Goal: Task Accomplishment & Management: Manage account settings

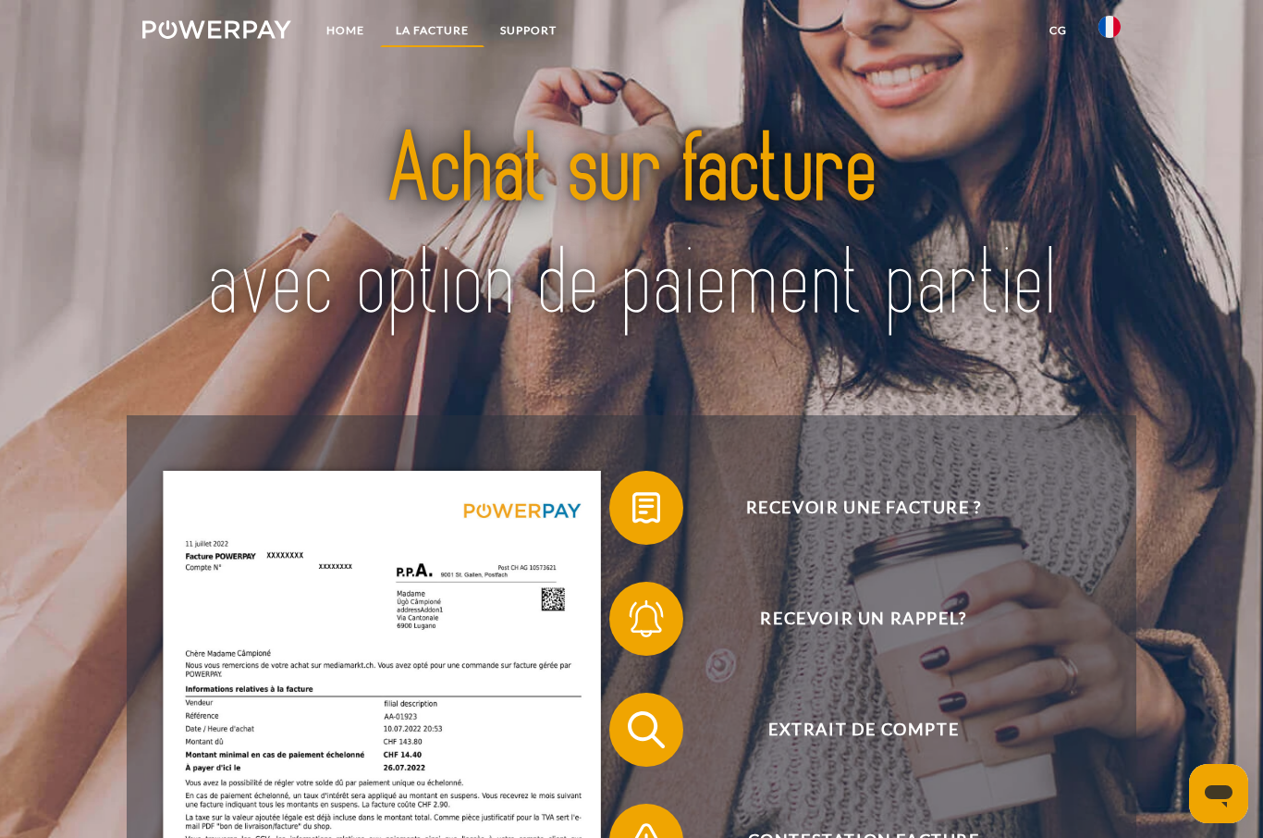
click at [450, 34] on link "LA FACTURE" at bounding box center [432, 30] width 104 height 33
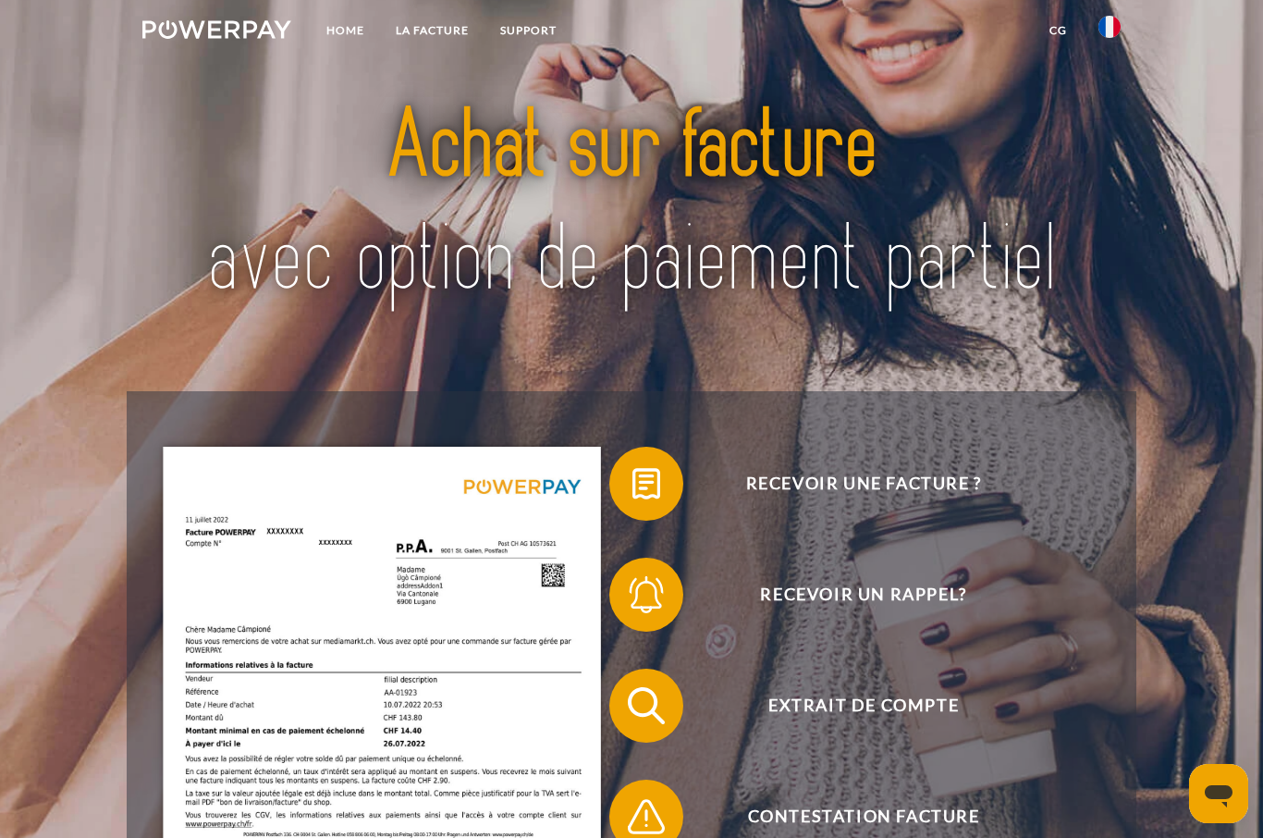
scroll to position [23, 0]
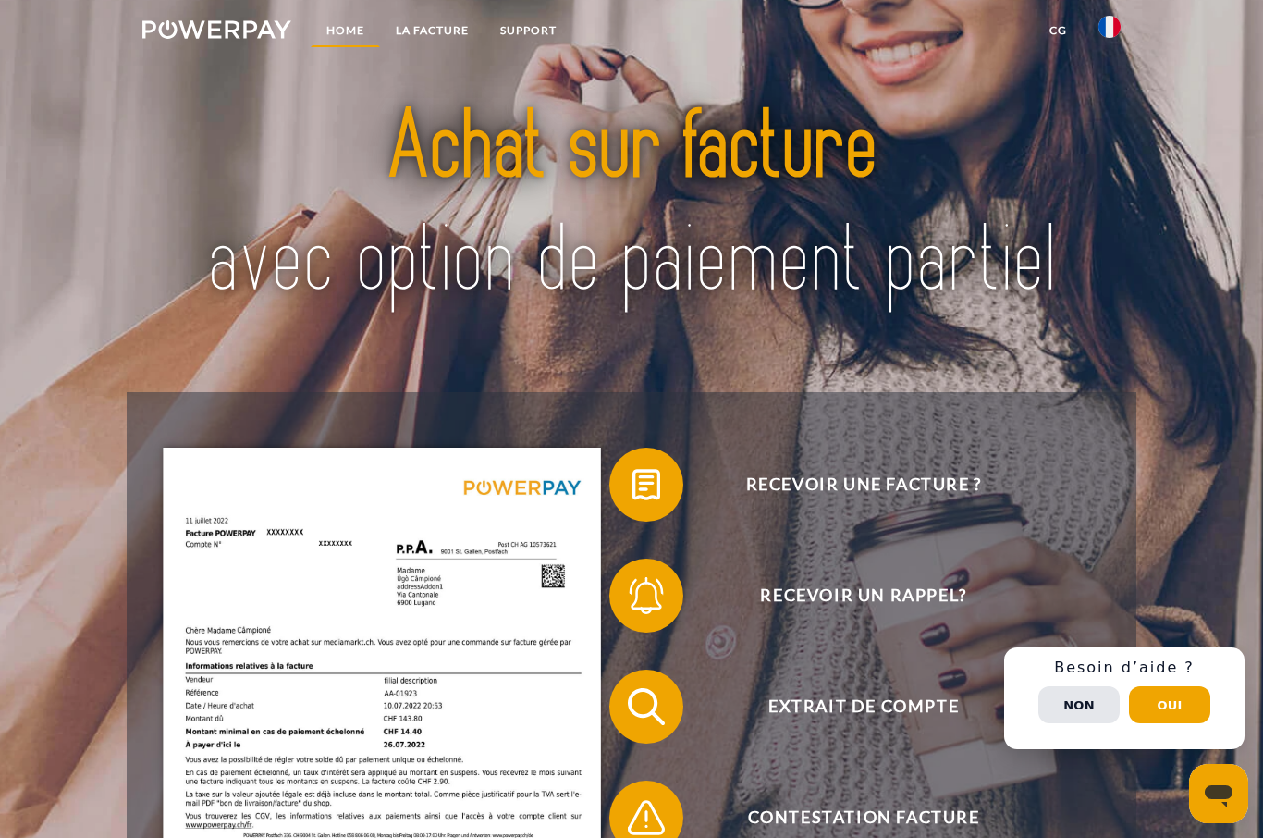
click at [345, 23] on link "Home" at bounding box center [345, 30] width 69 height 33
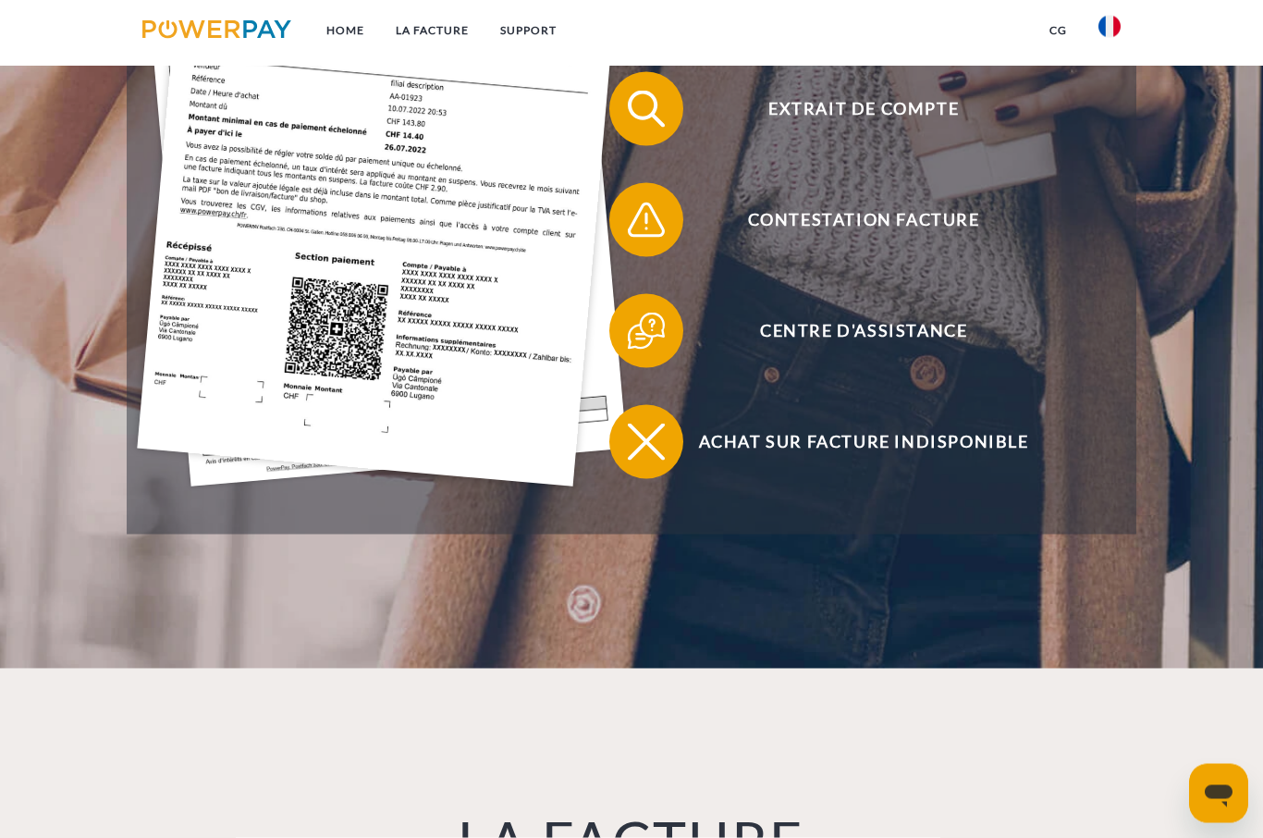
scroll to position [160, 0]
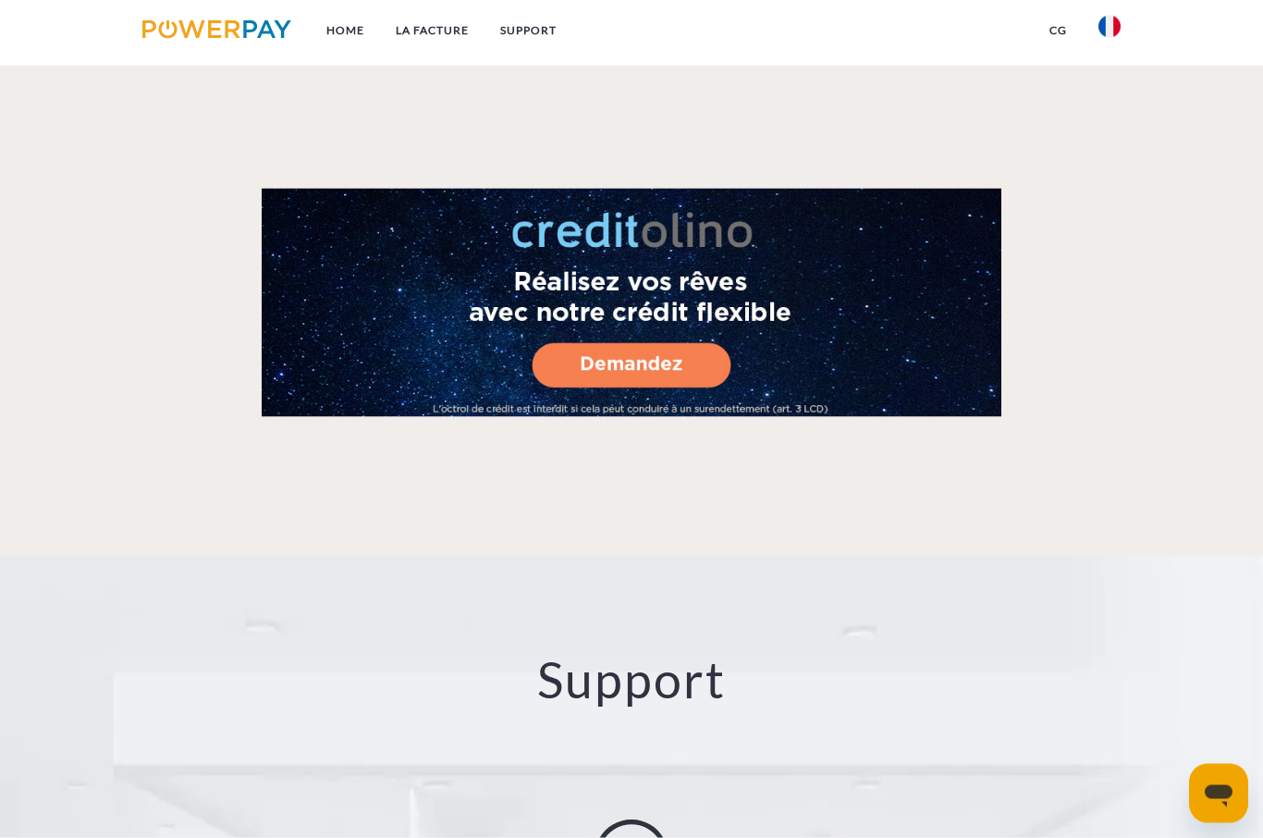
scroll to position [3080, 0]
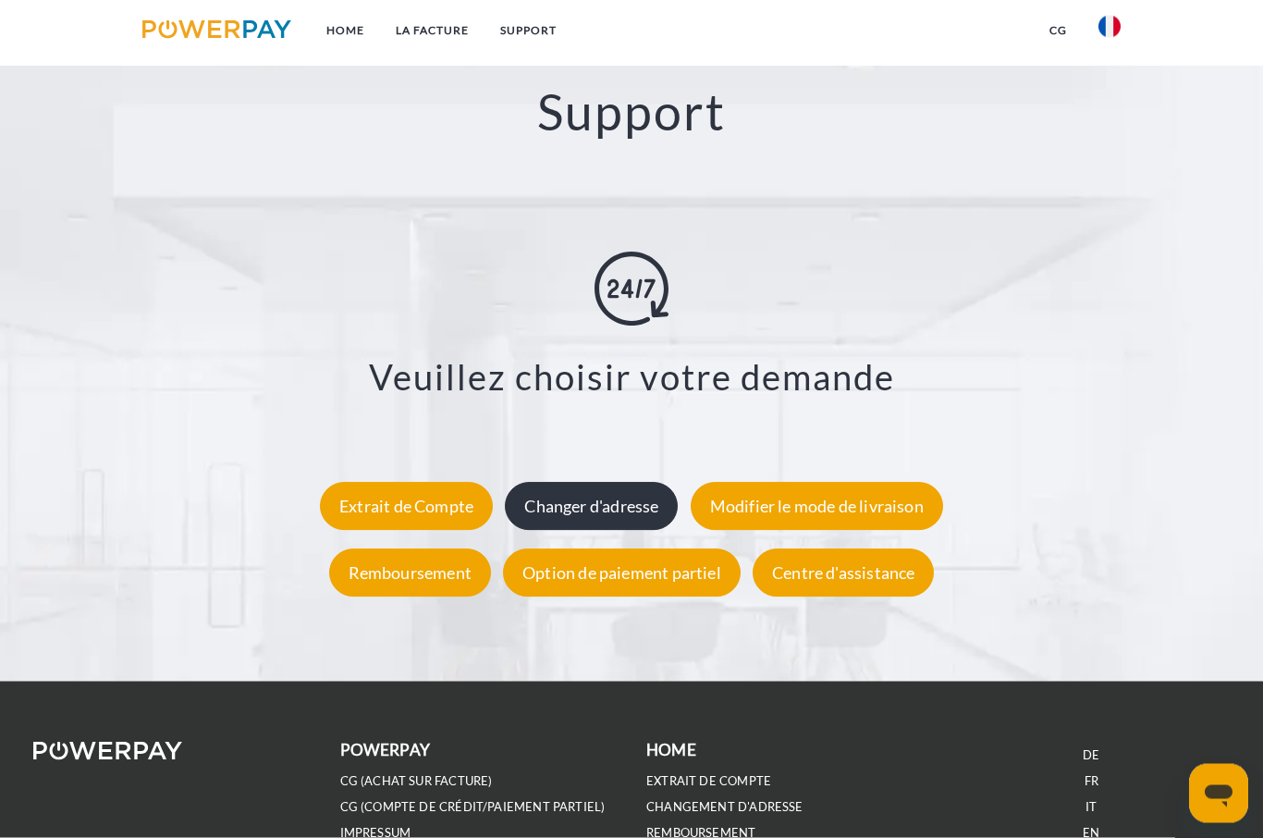
click at [629, 514] on div "Changer d'adresse" at bounding box center [591, 506] width 173 height 48
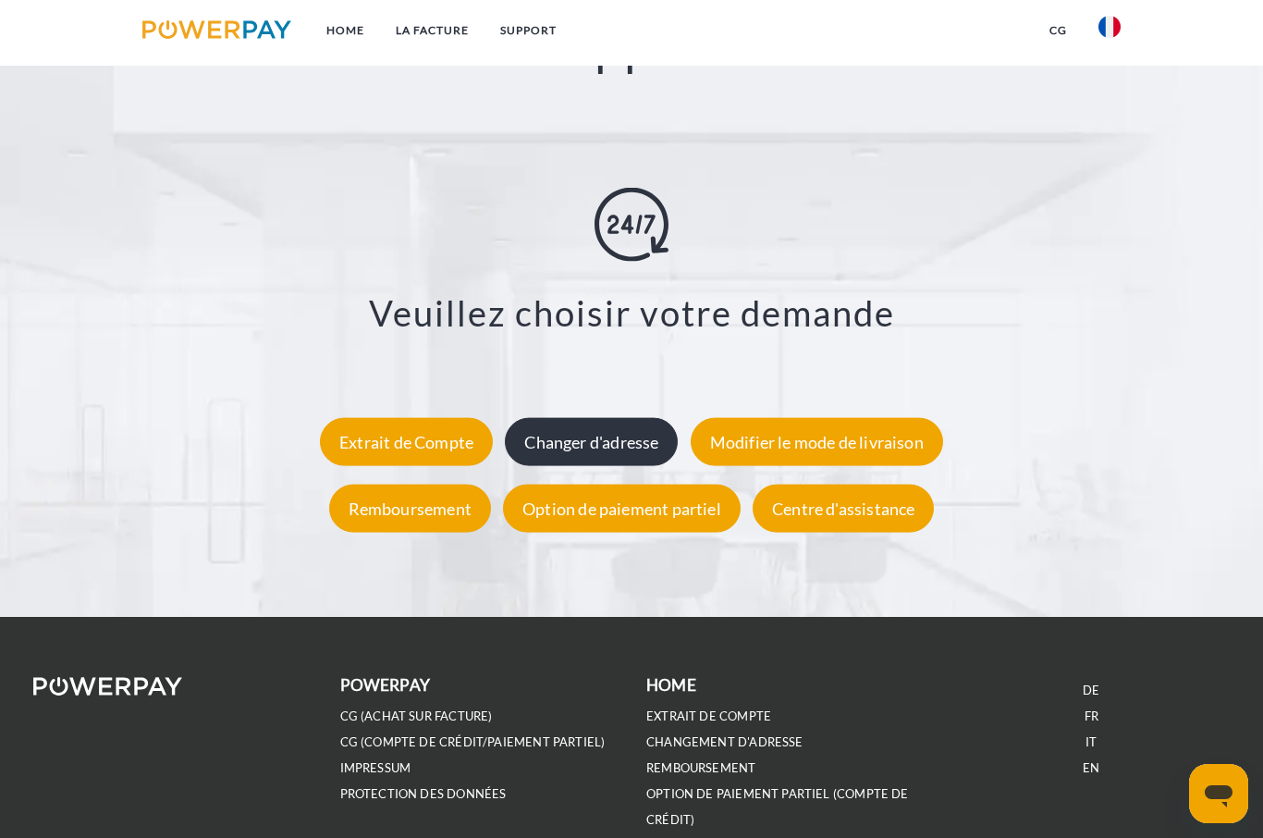
scroll to position [3146, 0]
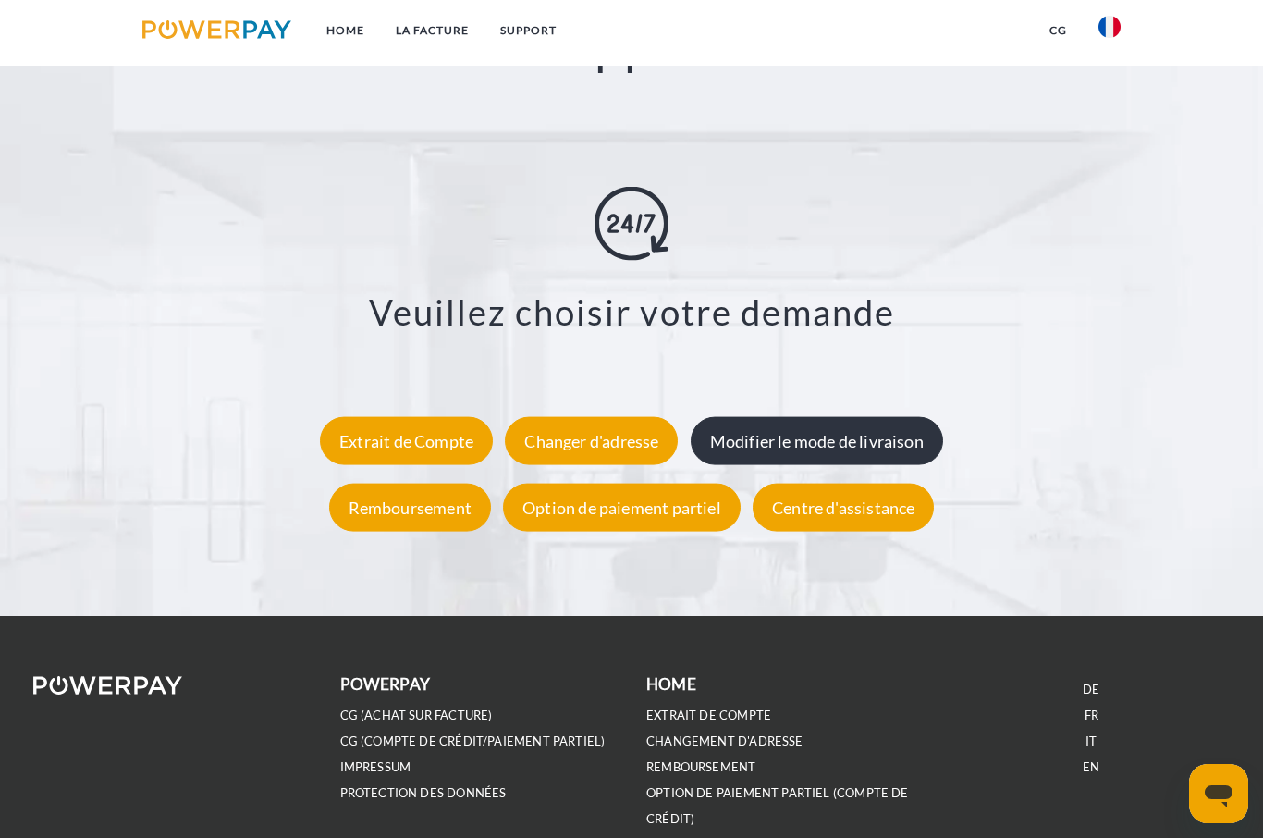
click at [803, 437] on div "Modifier le mode de livraison" at bounding box center [817, 440] width 252 height 48
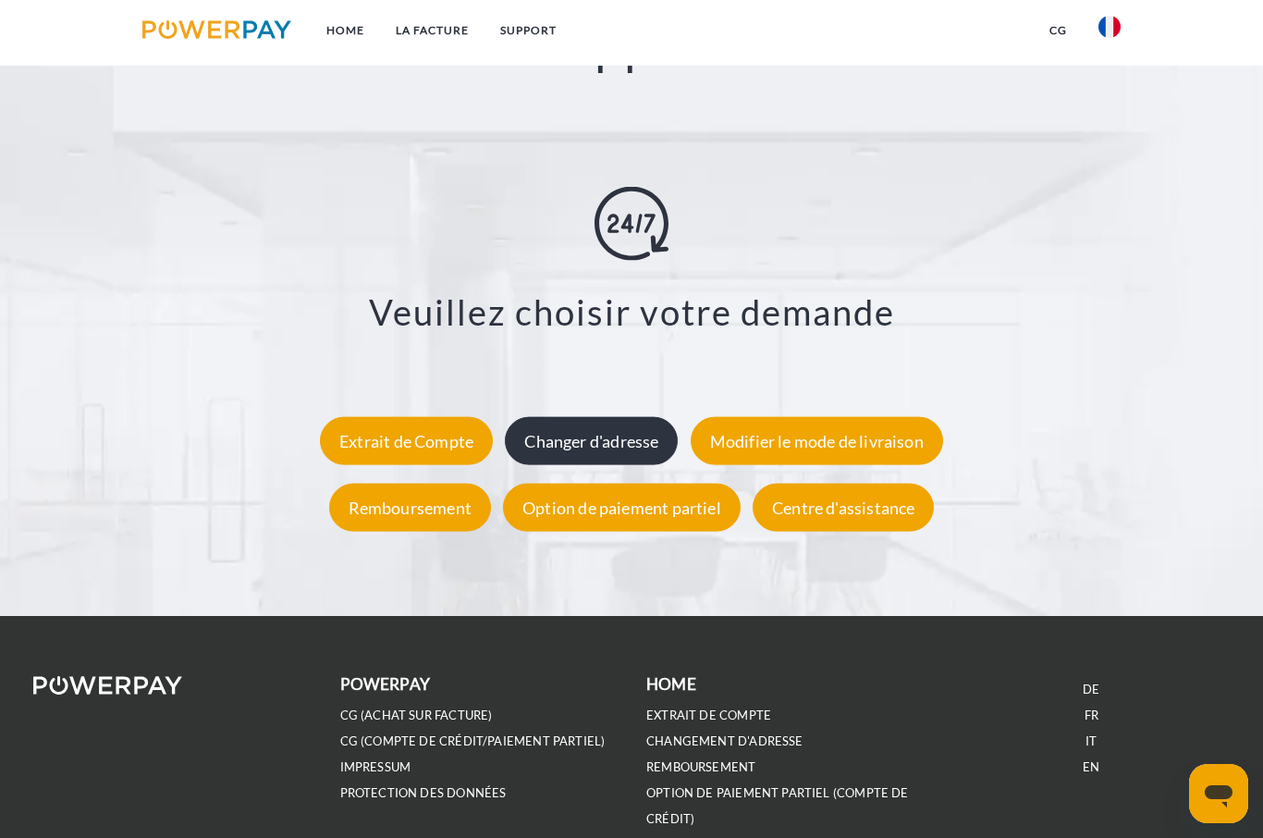
click at [569, 451] on div "Changer d'adresse" at bounding box center [591, 440] width 173 height 48
